Goal: Information Seeking & Learning: Learn about a topic

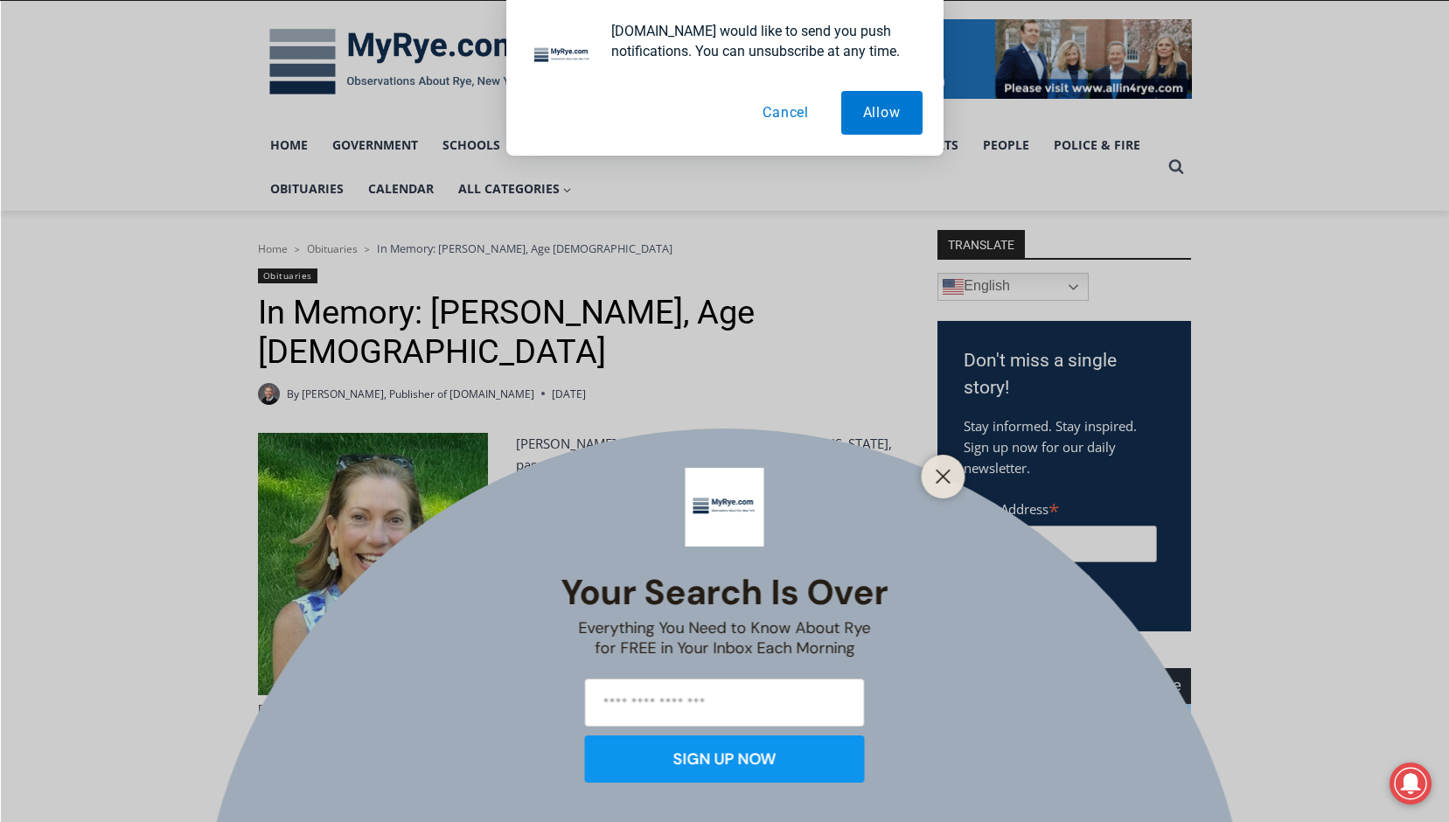
scroll to position [350, 0]
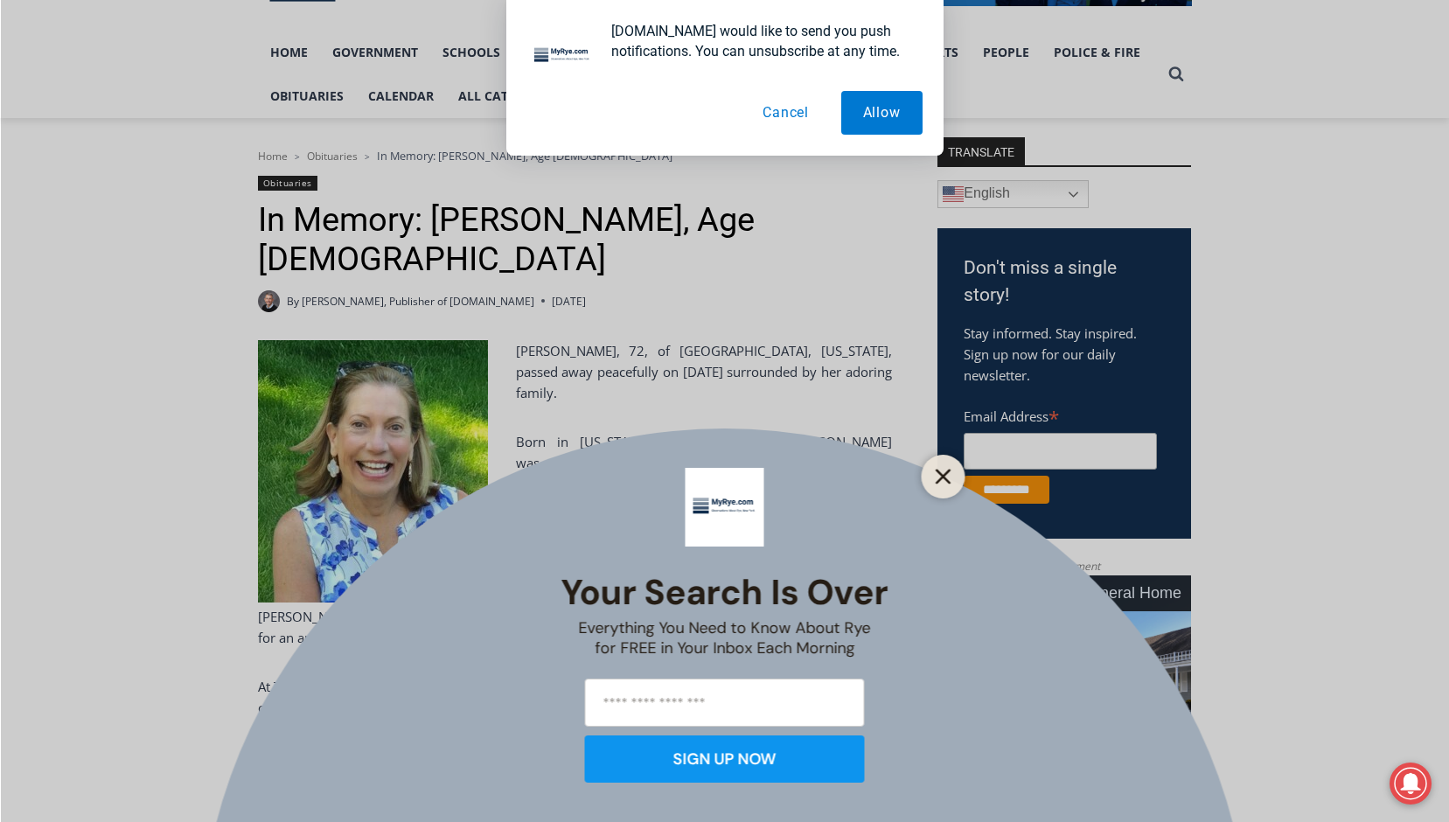
click at [951, 470] on button "Close" at bounding box center [943, 476] width 24 height 24
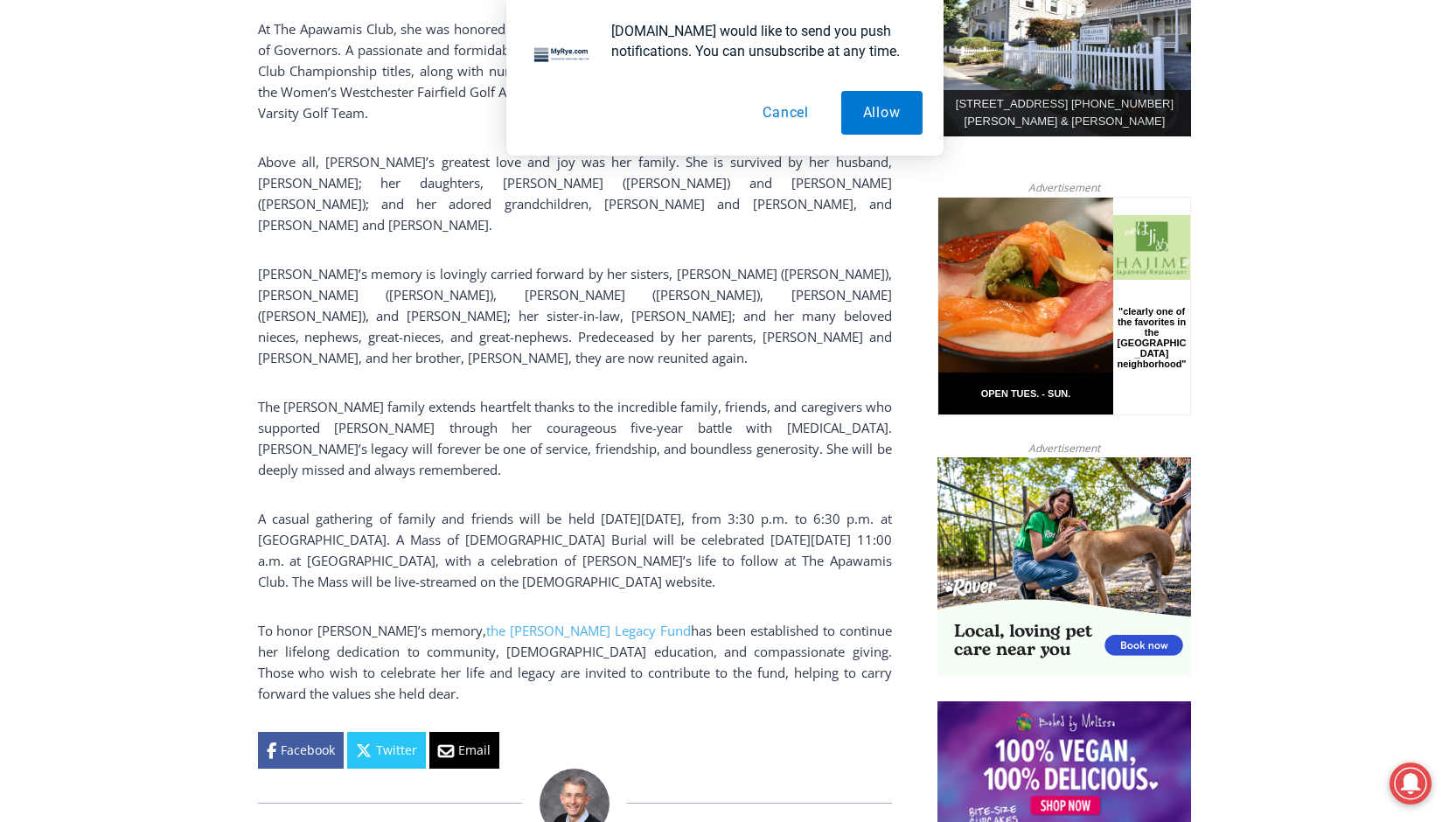
scroll to position [1049, 0]
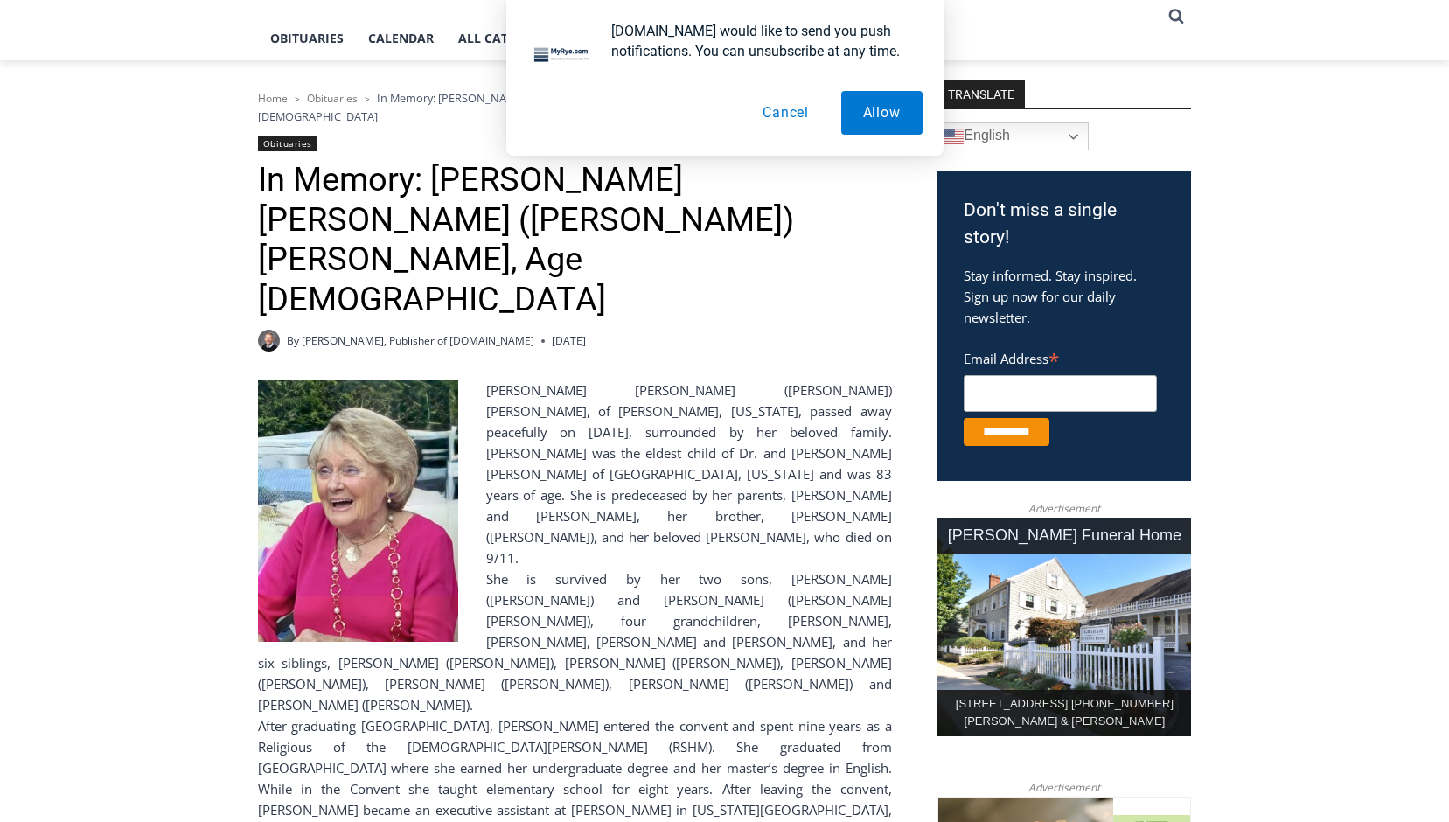
click at [776, 111] on button "Cancel" at bounding box center [786, 113] width 90 height 44
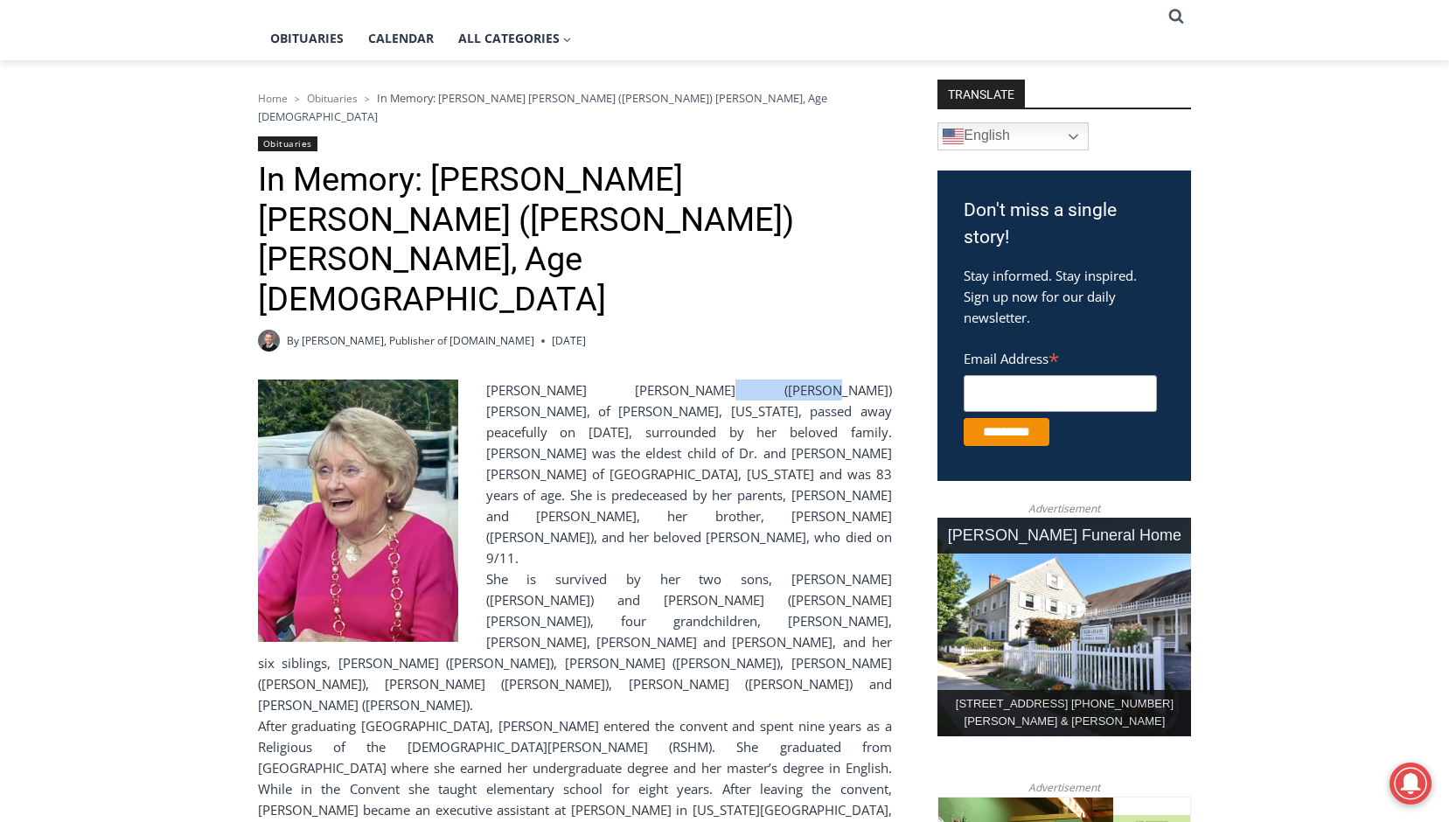
drag, startPoint x: 670, startPoint y: 289, endPoint x: 730, endPoint y: 289, distance: 60.3
click at [730, 379] on div "Maureen Catherine (Devlin) Koecheler, of Harrison, New York, passed away peacef…" at bounding box center [575, 473] width 634 height 189
drag, startPoint x: 730, startPoint y: 289, endPoint x: 714, endPoint y: 289, distance: 16.6
copy div "Koecheler"
